Goal: Transaction & Acquisition: Purchase product/service

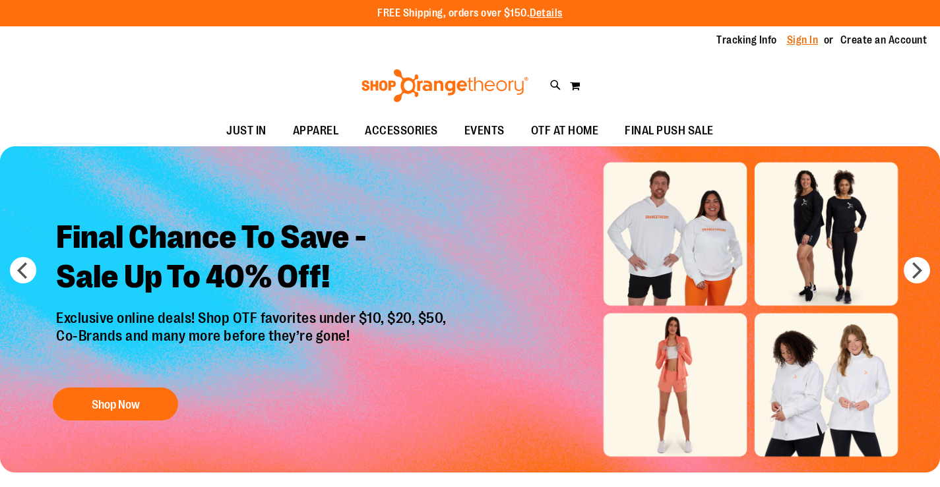
click at [806, 40] on link "Sign In" at bounding box center [803, 40] width 32 height 15
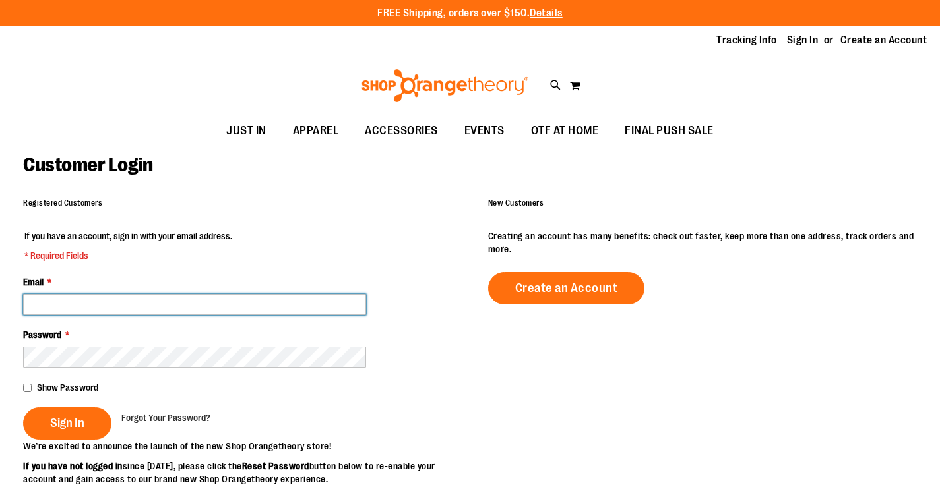
click at [200, 312] on input "Email *" at bounding box center [194, 304] width 343 height 21
type input "**********"
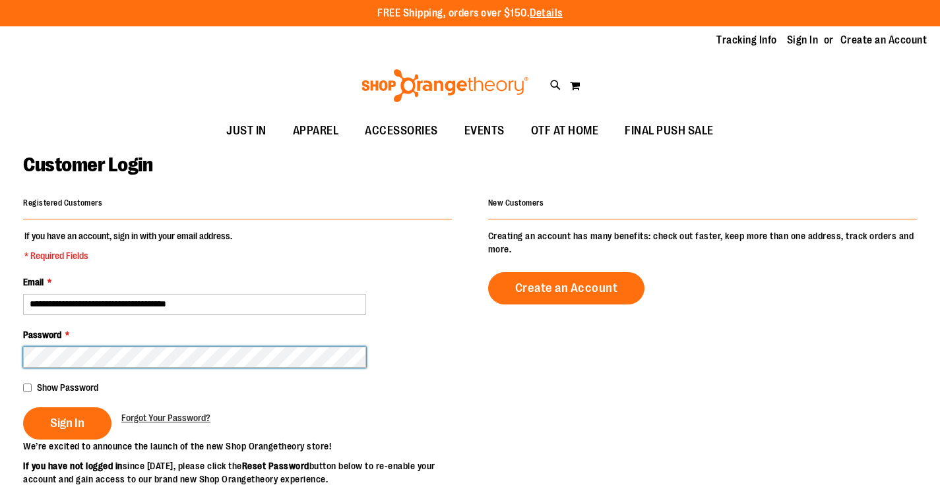
click at [23, 408] on button "Sign In" at bounding box center [67, 424] width 88 height 32
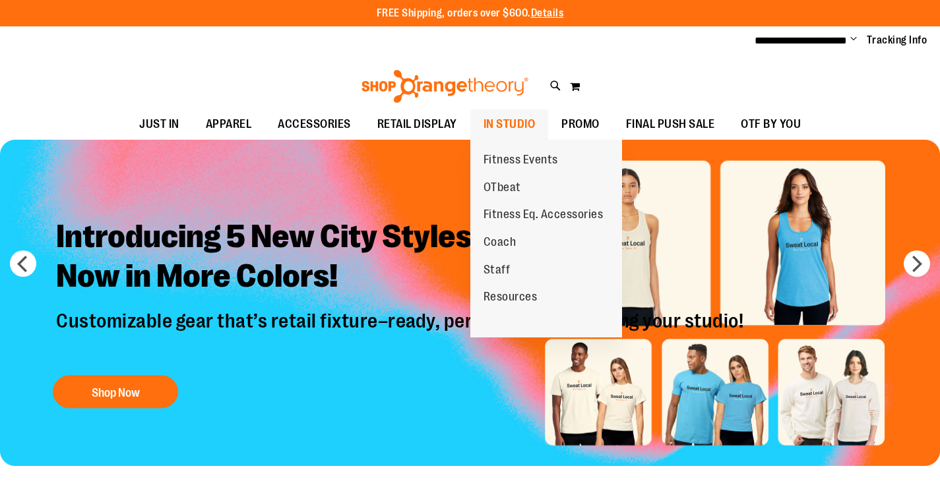
click at [496, 125] on span "IN STUDIO" at bounding box center [509, 124] width 52 height 30
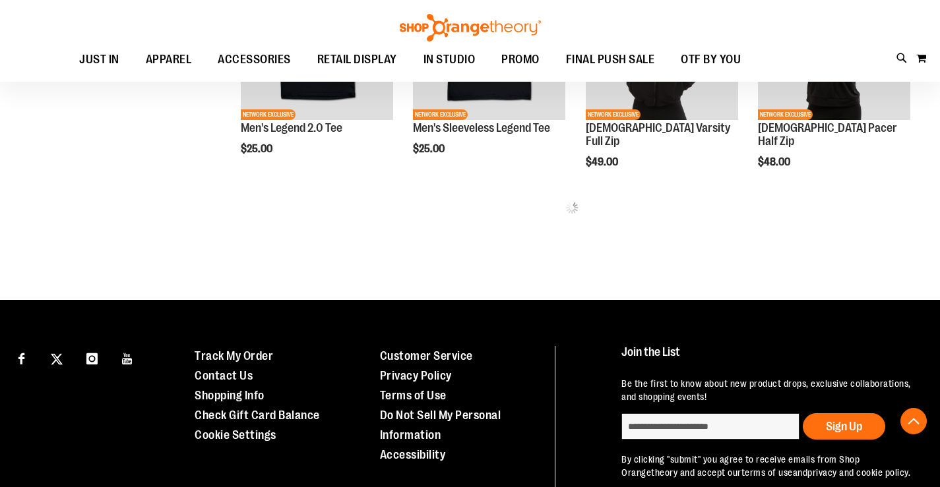
scroll to position [846, 0]
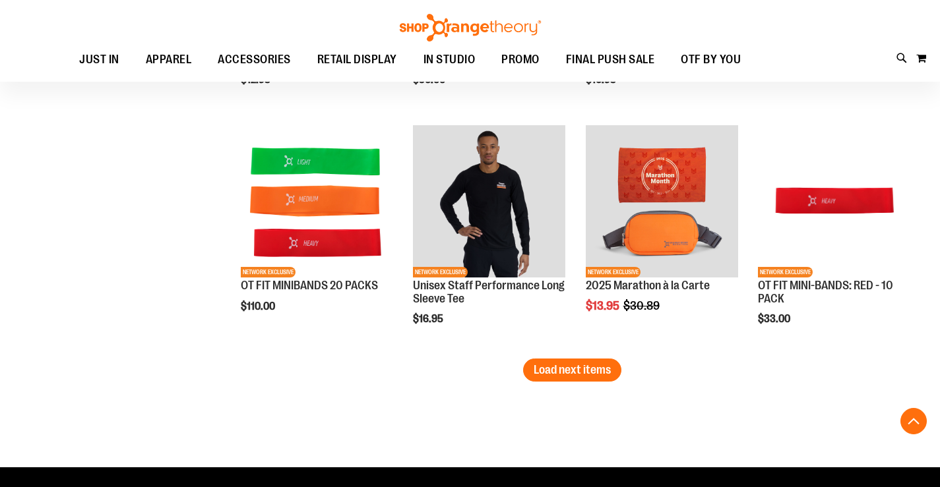
scroll to position [2033, 0]
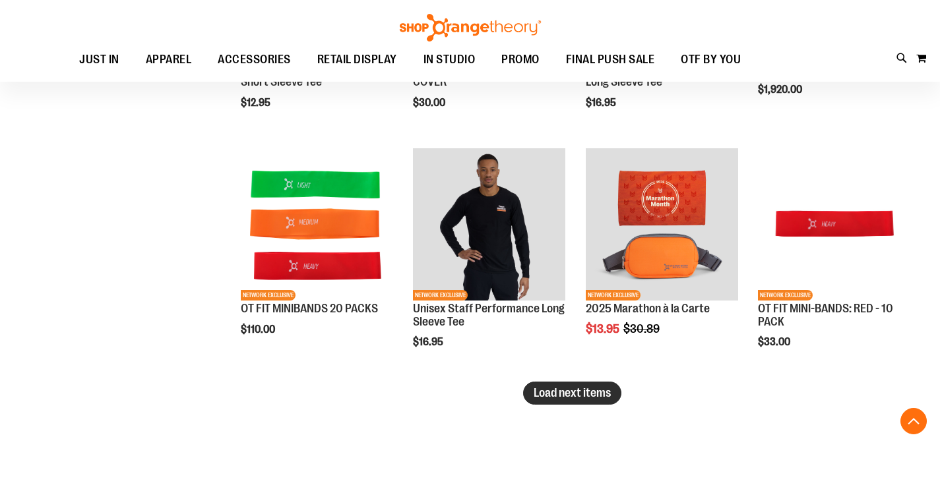
click at [597, 389] on span "Load next items" at bounding box center [572, 392] width 77 height 13
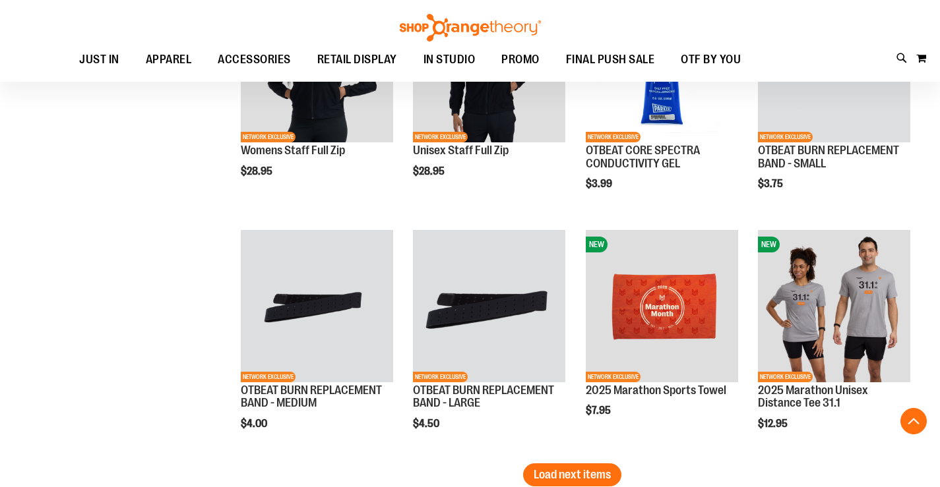
scroll to position [2759, 0]
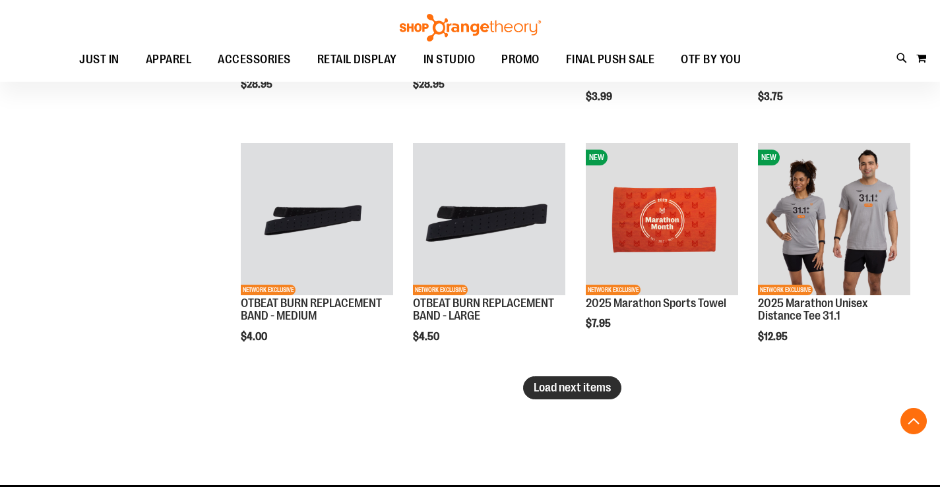
click at [579, 388] on span "Load next items" at bounding box center [572, 387] width 77 height 13
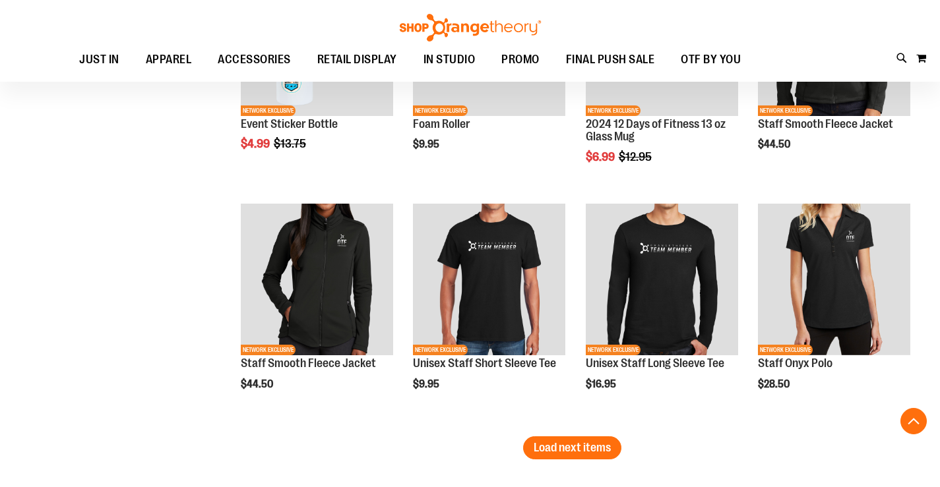
scroll to position [3484, 0]
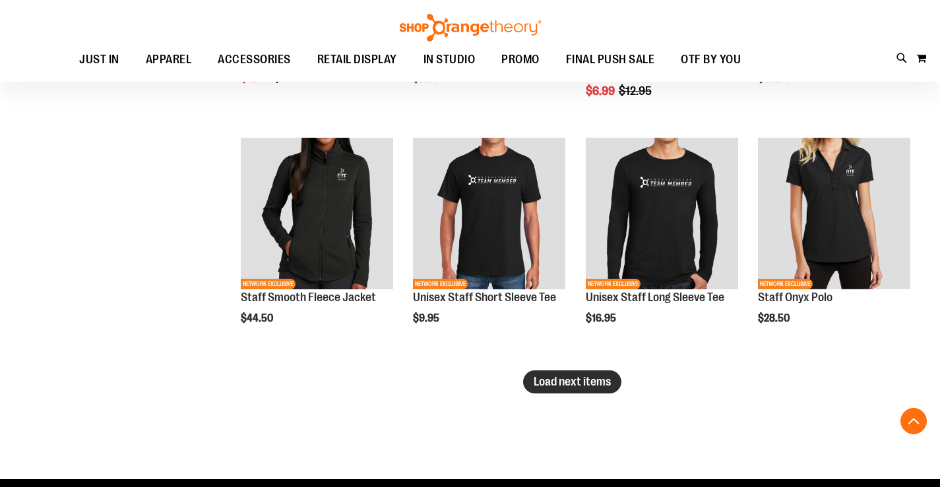
click at [609, 383] on span "Load next items" at bounding box center [572, 381] width 77 height 13
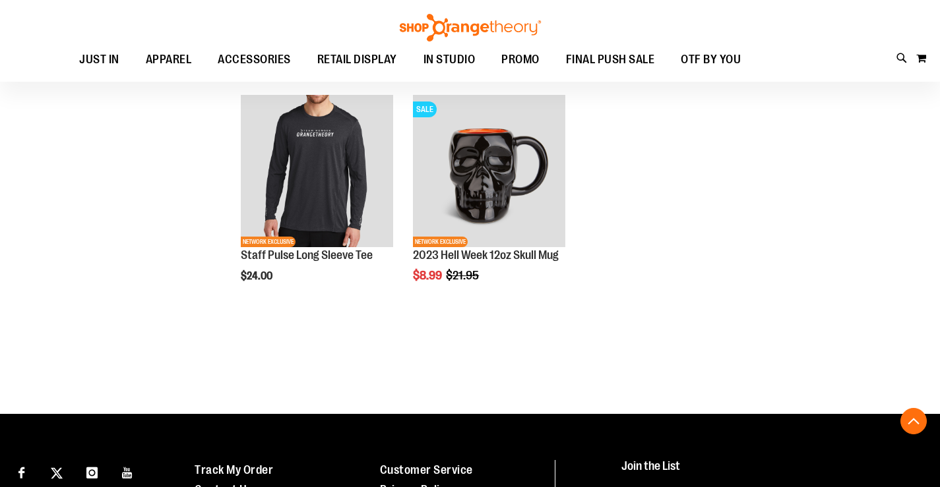
scroll to position [4012, 0]
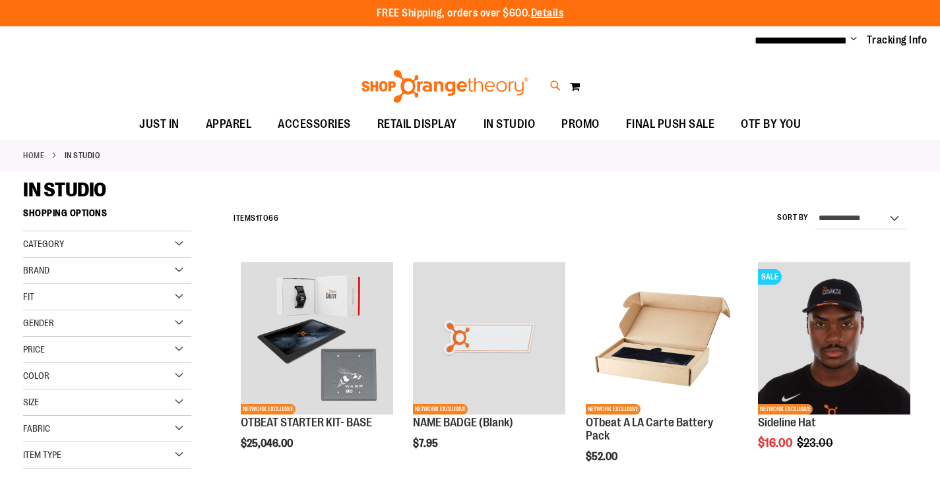
click at [554, 89] on icon at bounding box center [555, 85] width 11 height 15
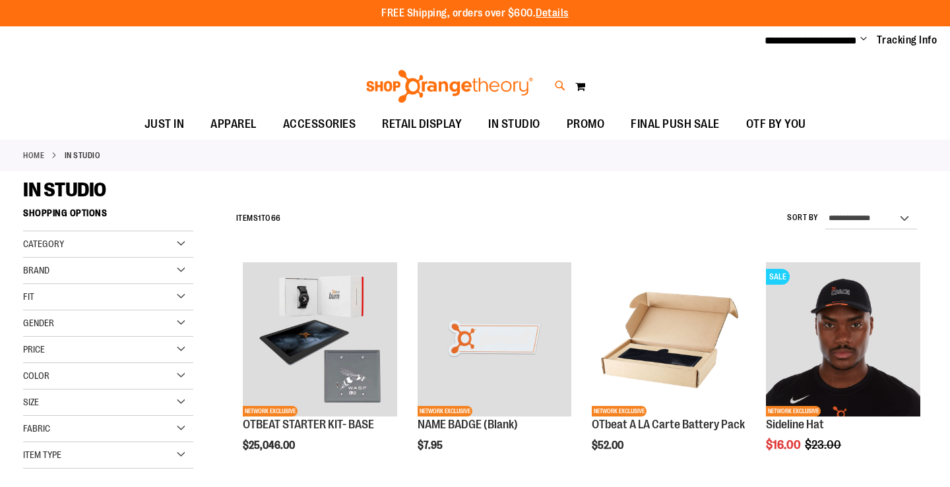
type input "**********"
